Goal: Task Accomplishment & Management: Manage account settings

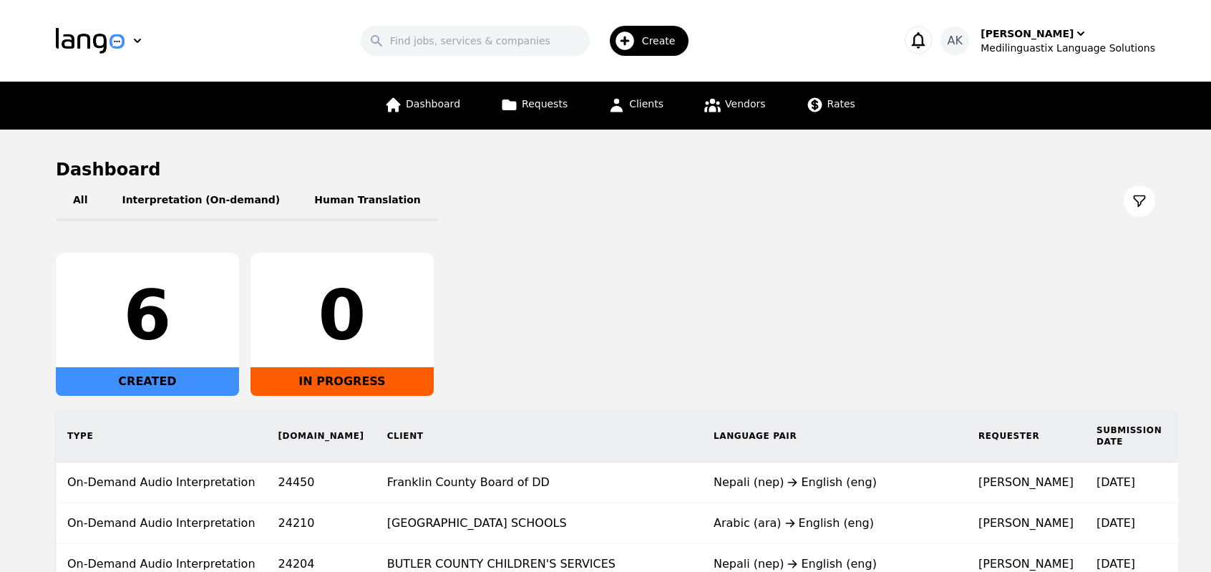
click at [533, 376] on div "6 CREATED 0 IN PROGRESS" at bounding box center [605, 324] width 1099 height 143
click at [1052, 41] on div "Medilinguastix Language Solutions" at bounding box center [1068, 48] width 175 height 14
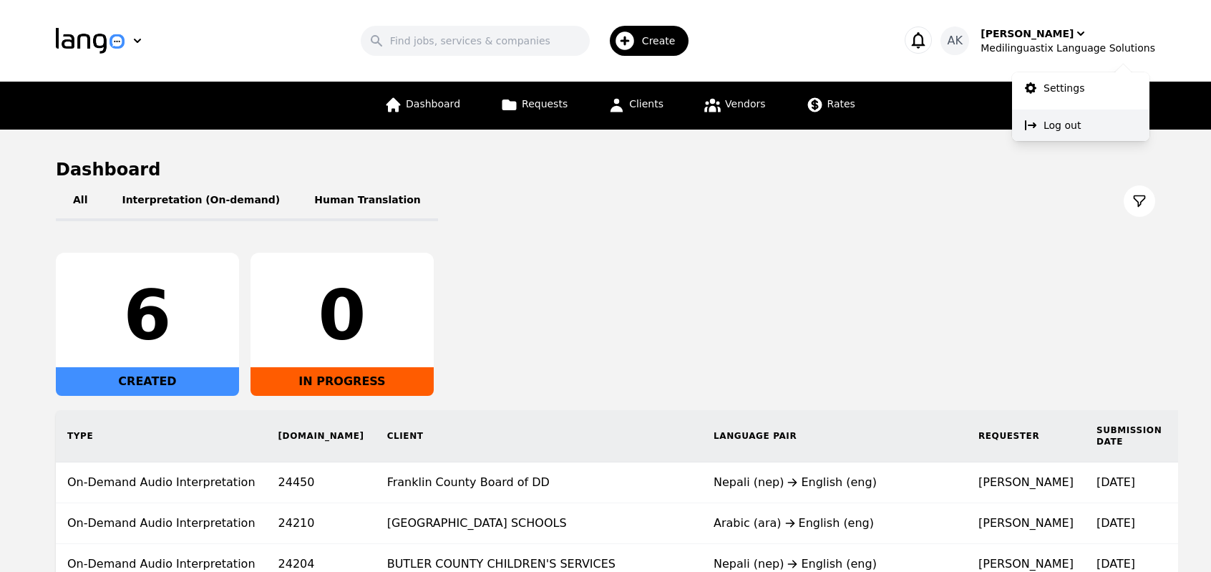
click at [1045, 132] on p "Log out" at bounding box center [1062, 125] width 37 height 14
